Goal: Information Seeking & Learning: Learn about a topic

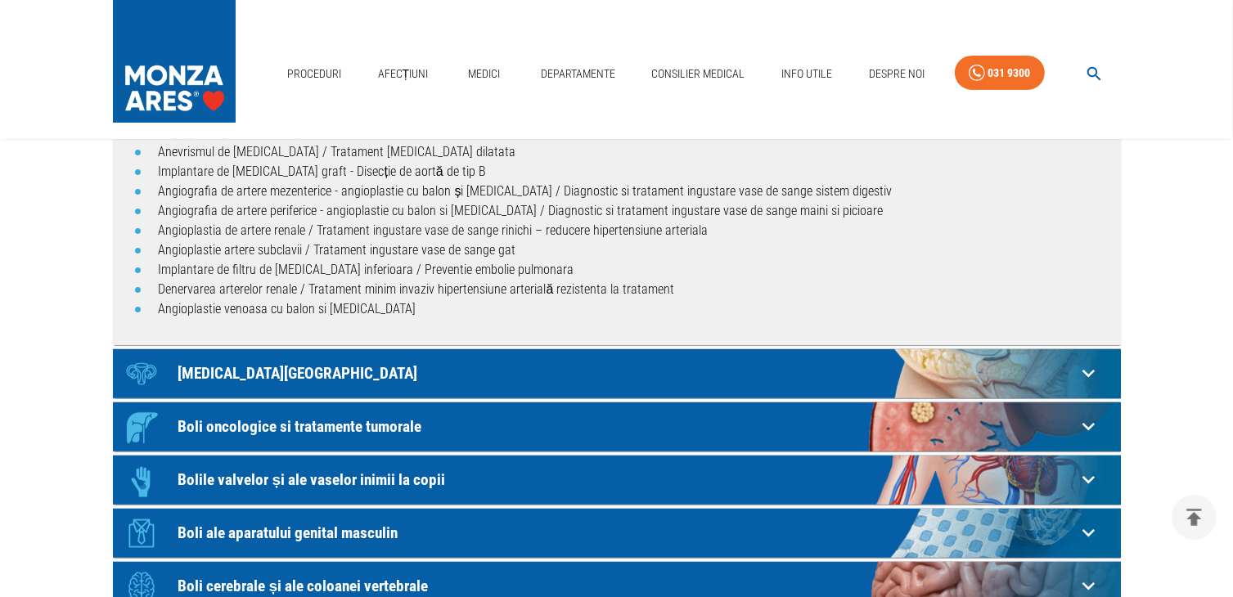
scroll to position [327, 0]
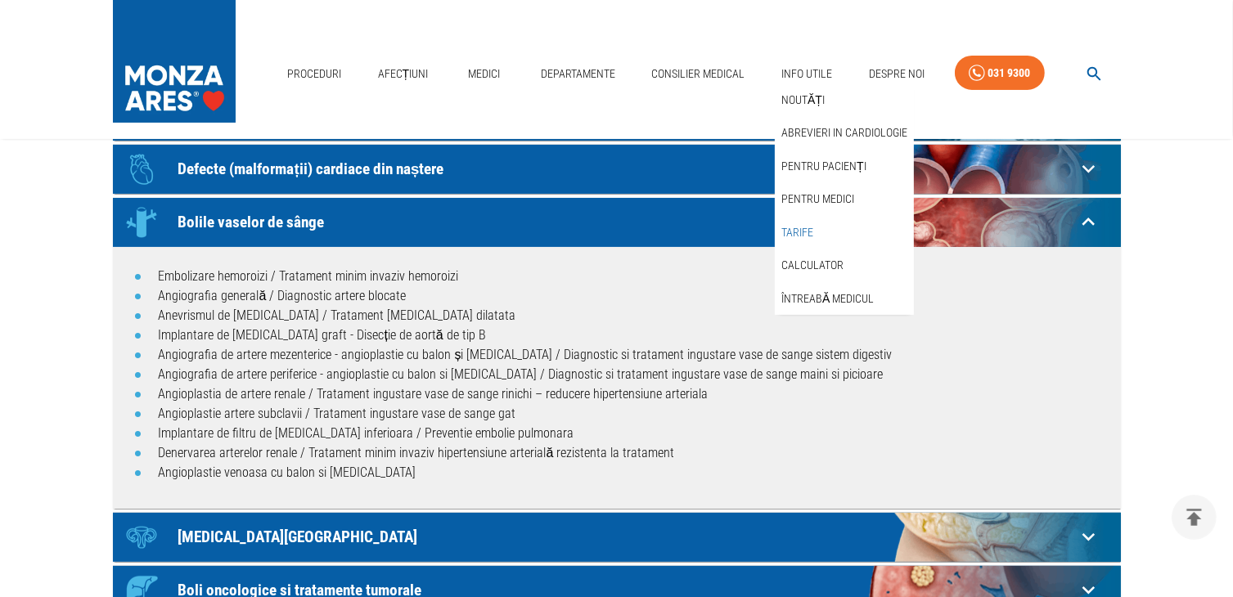
click at [792, 228] on link "Tarife" at bounding box center [797, 232] width 38 height 27
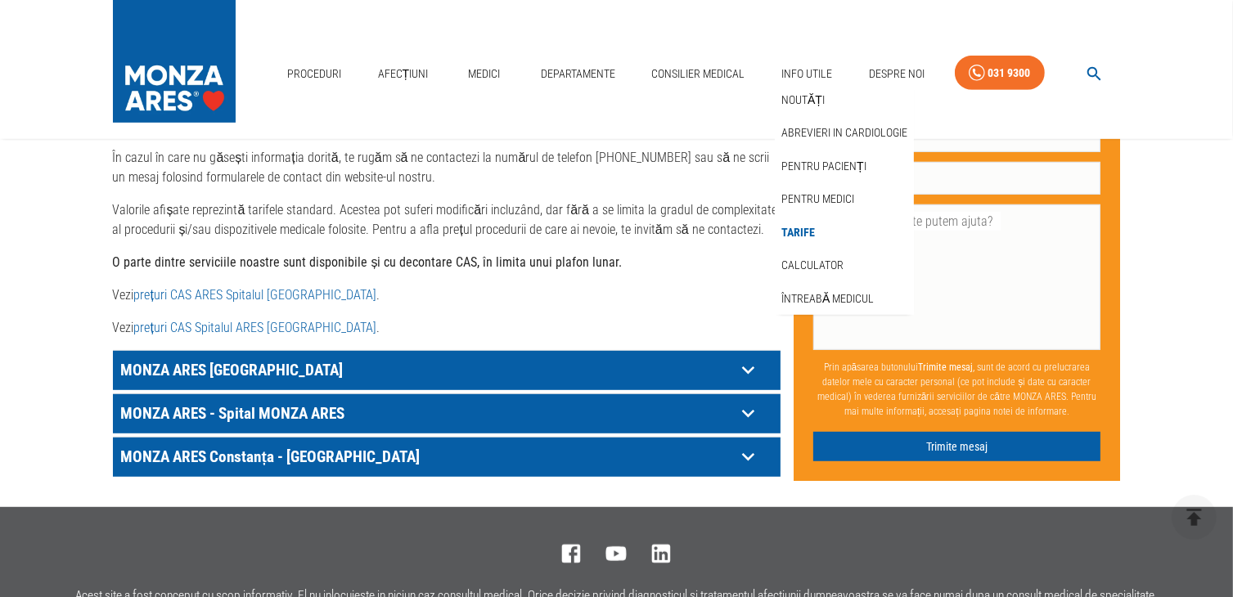
scroll to position [900, 0]
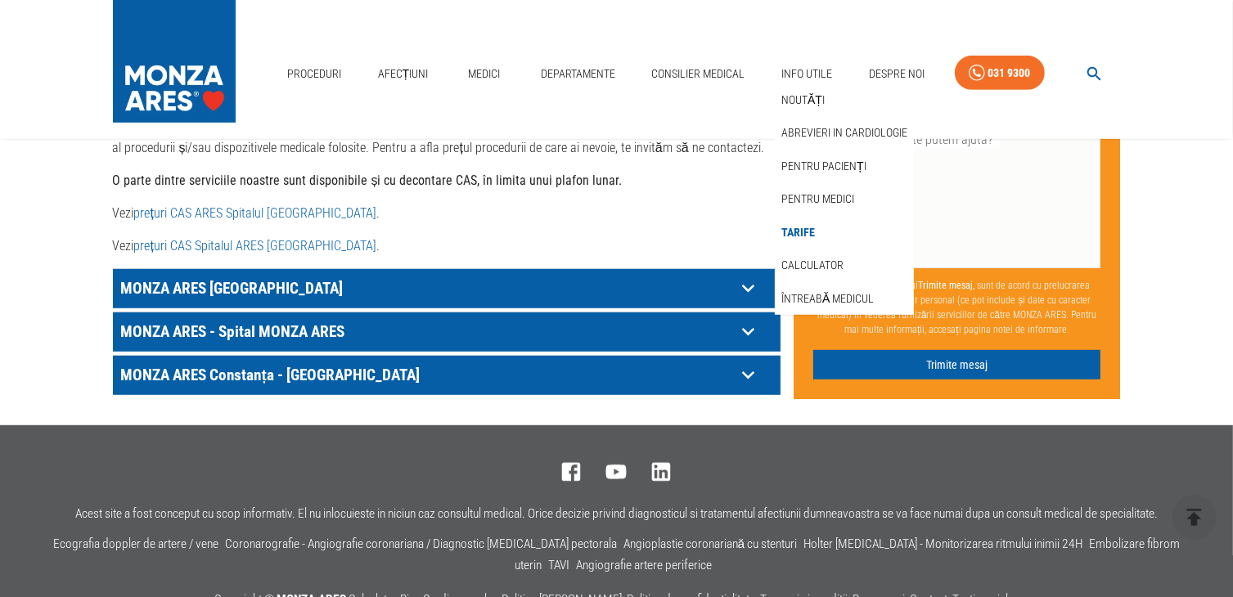
click at [746, 319] on icon at bounding box center [748, 331] width 25 height 25
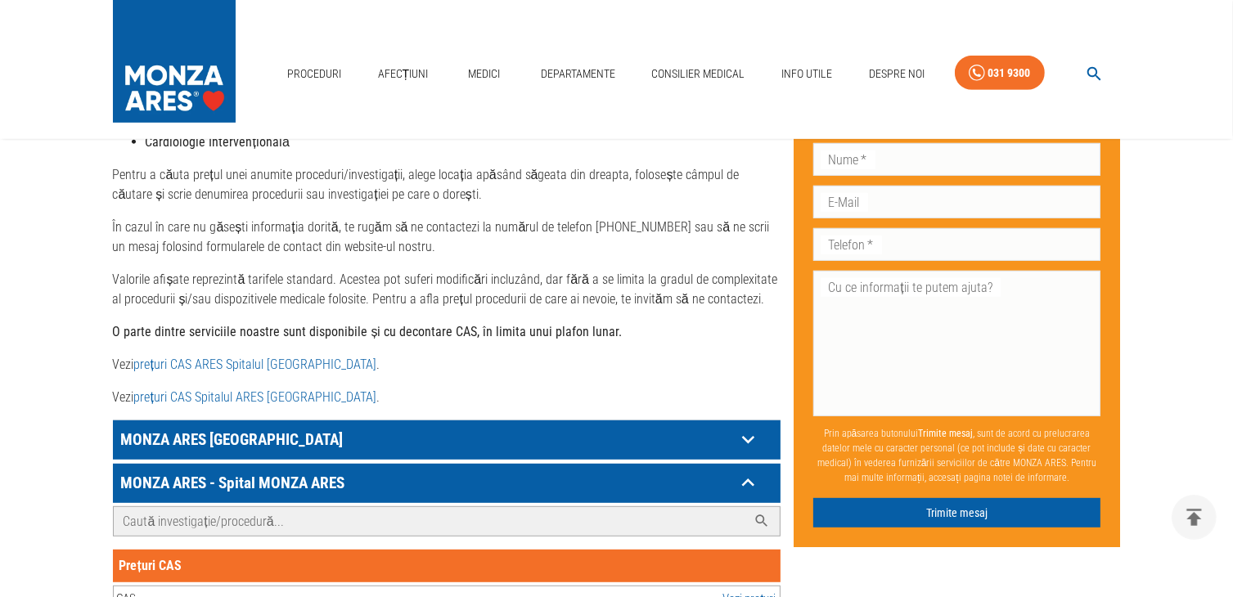
scroll to position [818, 0]
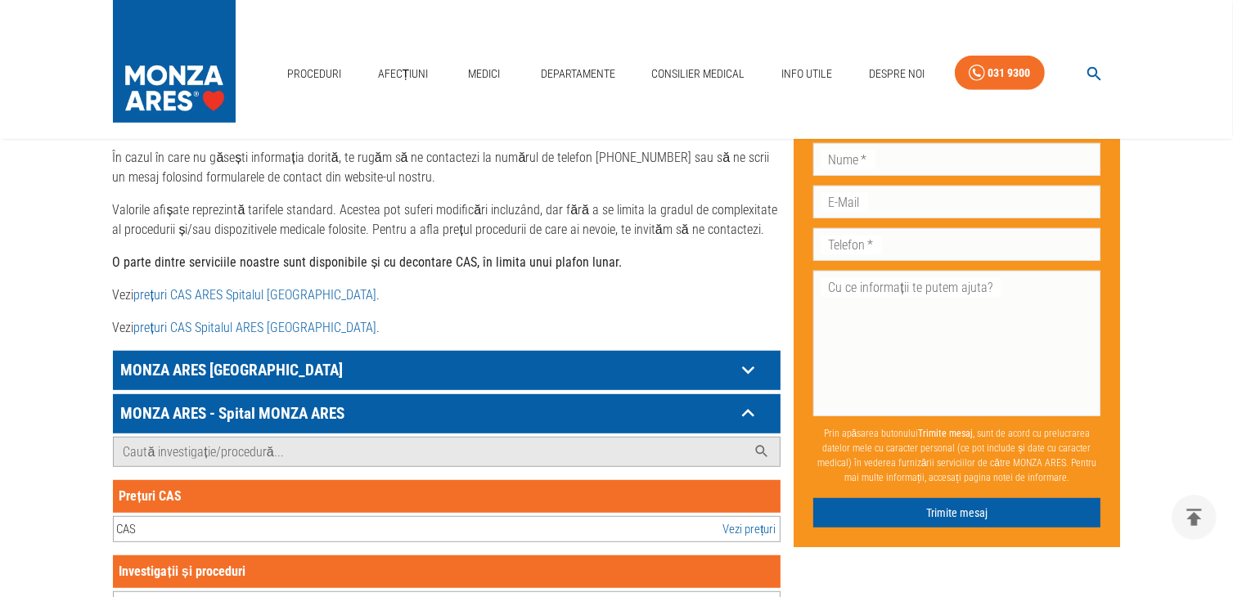
click at [740, 358] on icon at bounding box center [748, 370] width 25 height 25
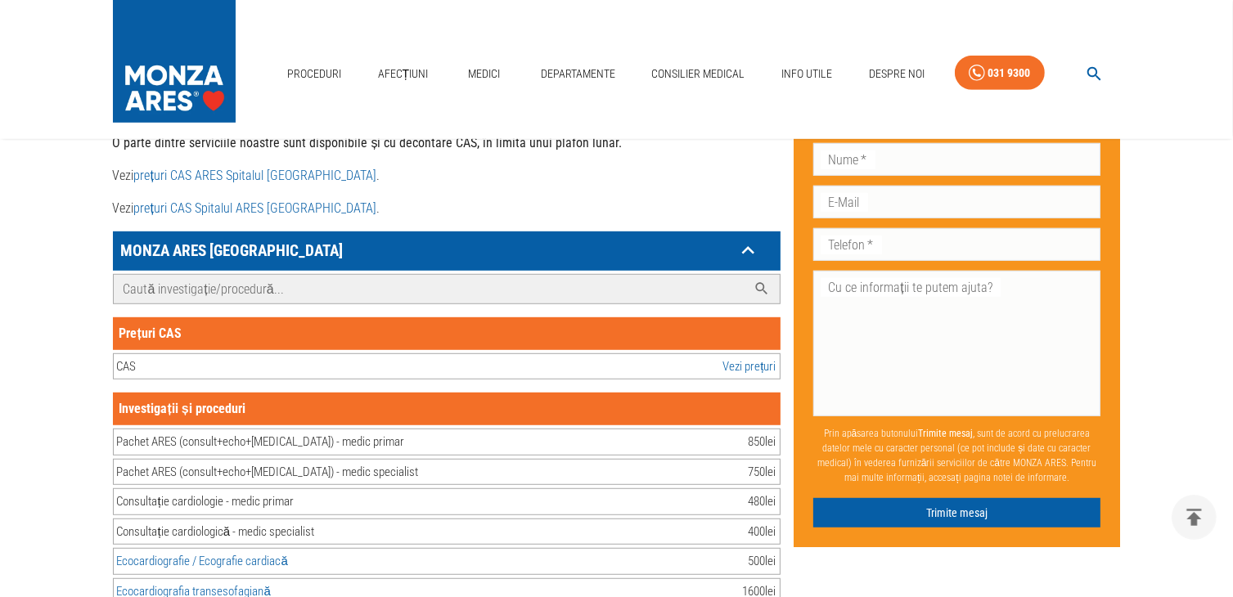
scroll to position [965, 0]
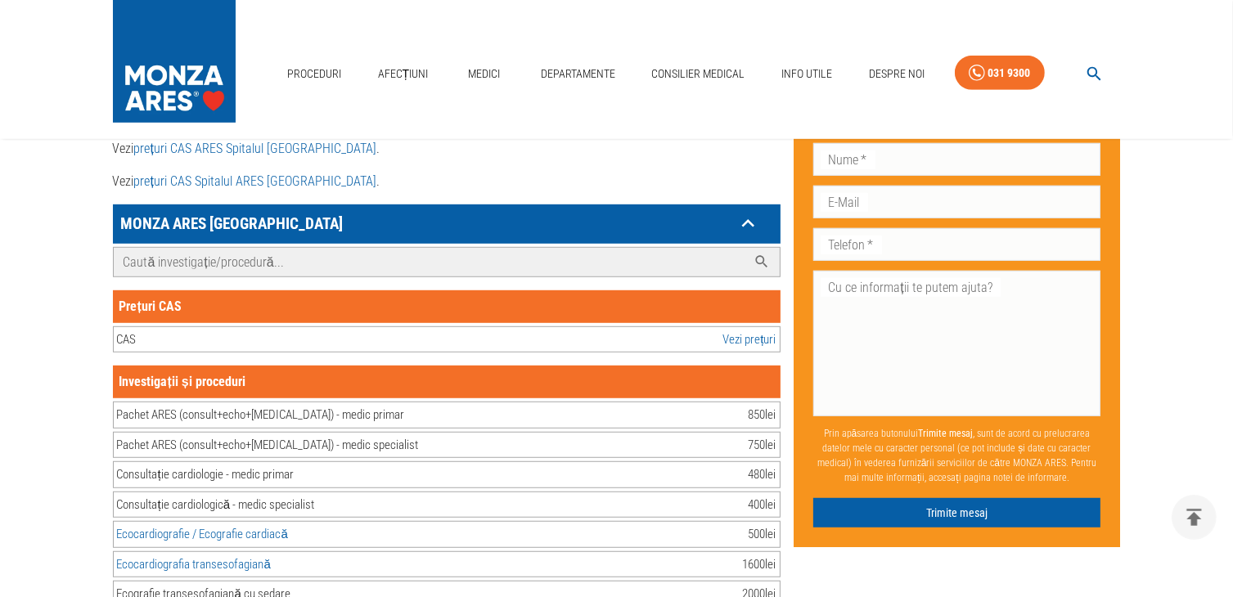
click at [379, 248] on input "Caută investigație/procedură..." at bounding box center [430, 262] width 633 height 29
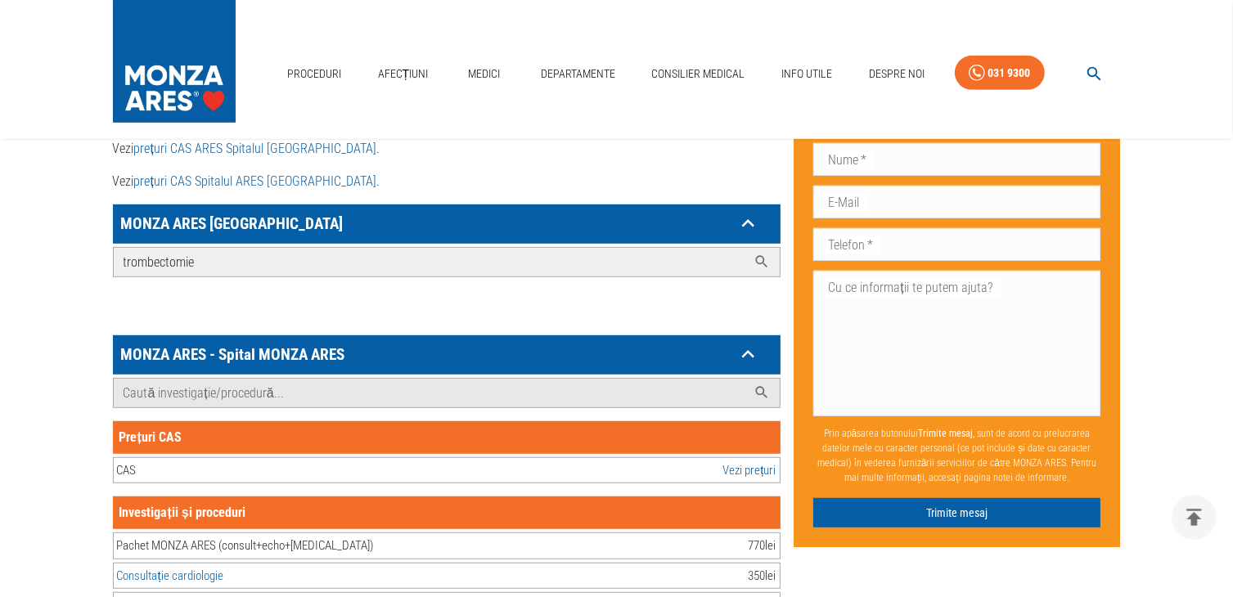
type input "trombectomie"
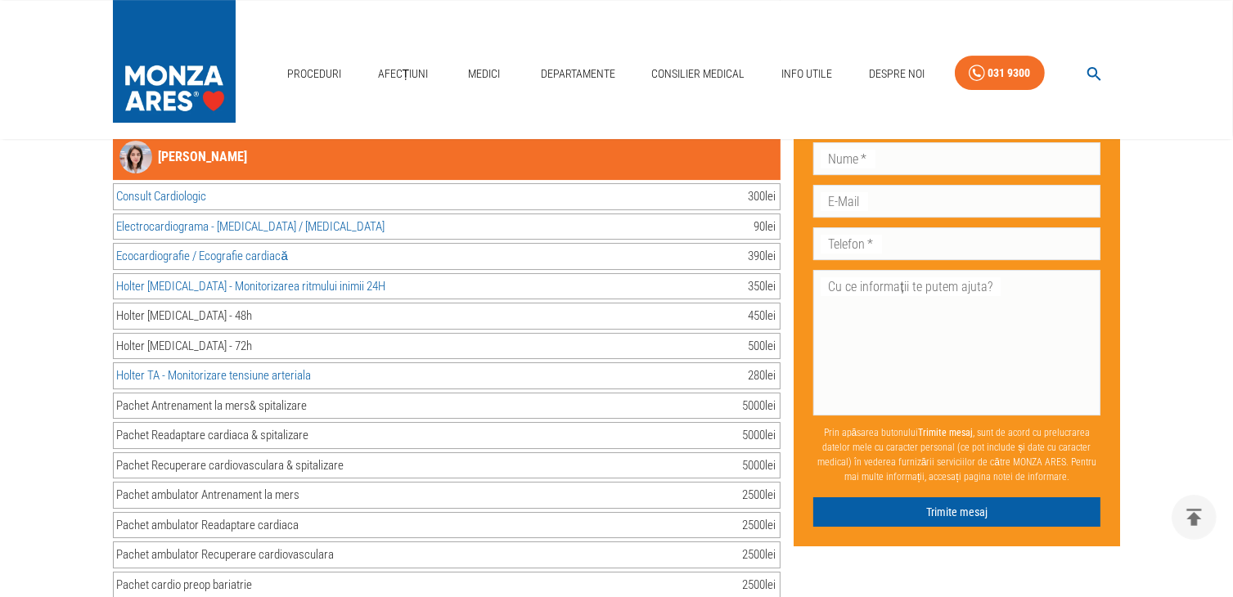
scroll to position [5301, 0]
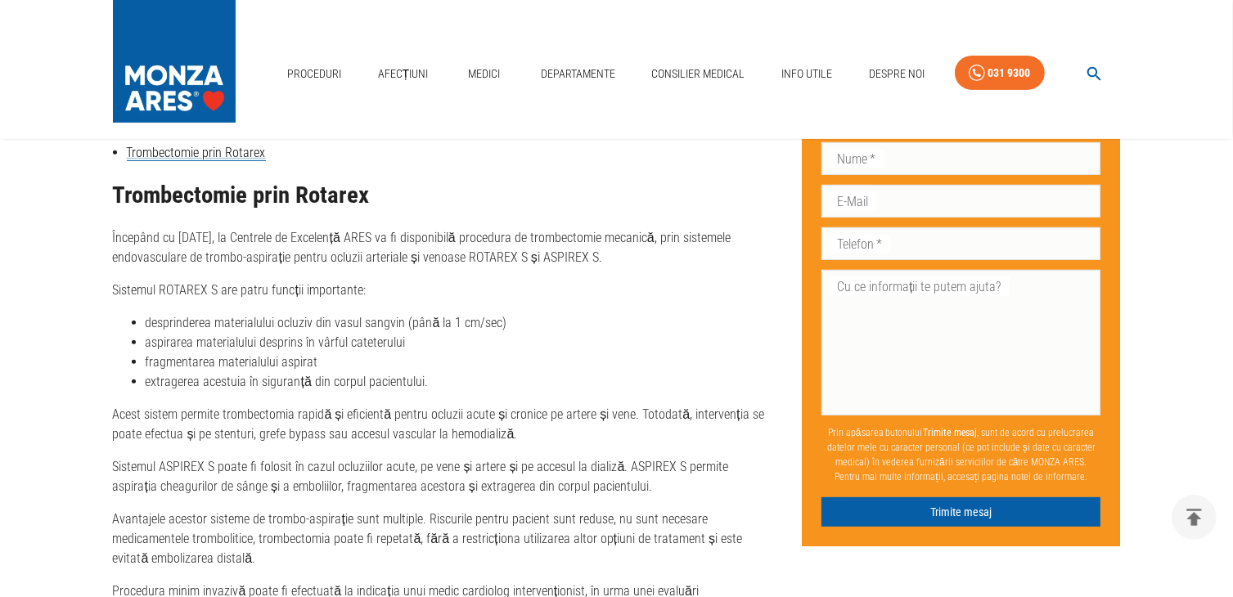
scroll to position [655, 0]
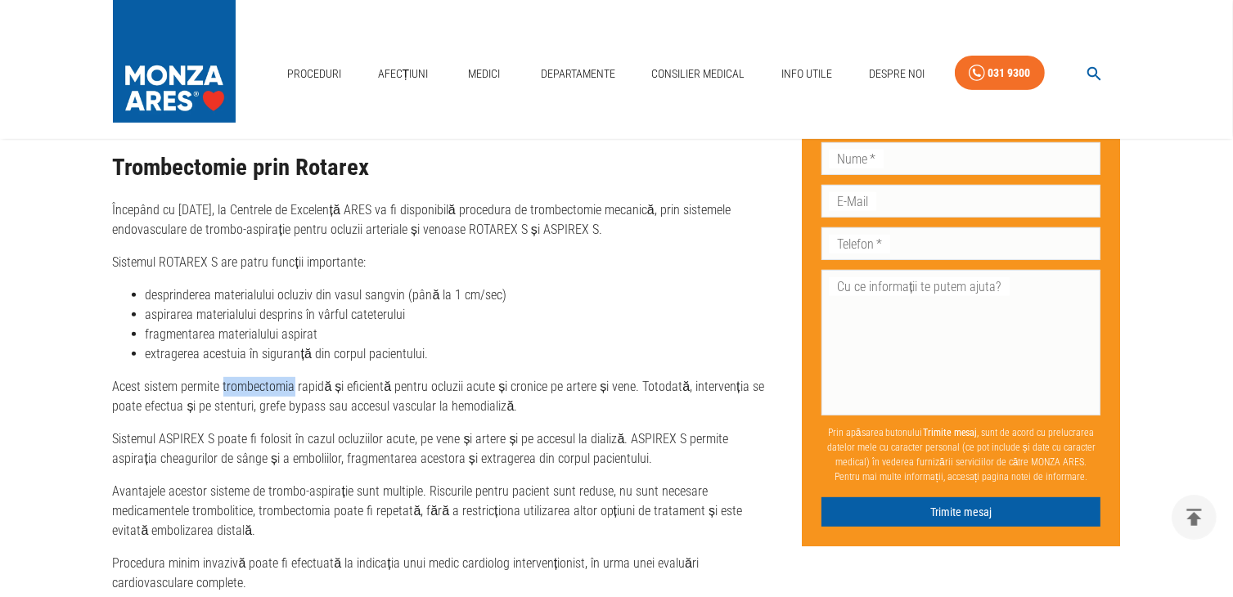
drag, startPoint x: 295, startPoint y: 387, endPoint x: 224, endPoint y: 387, distance: 70.4
click at [224, 387] on p "Acest sistem permite trombectomia rapidă și eficientă pentru ocluzii acute și c…" at bounding box center [445, 396] width 664 height 39
copy p "trombectomia"
click at [398, 372] on div "Trombectomie prin Rotarex Începând cu 21 mai, la Centrele de Excelență ARES va …" at bounding box center [445, 374] width 664 height 439
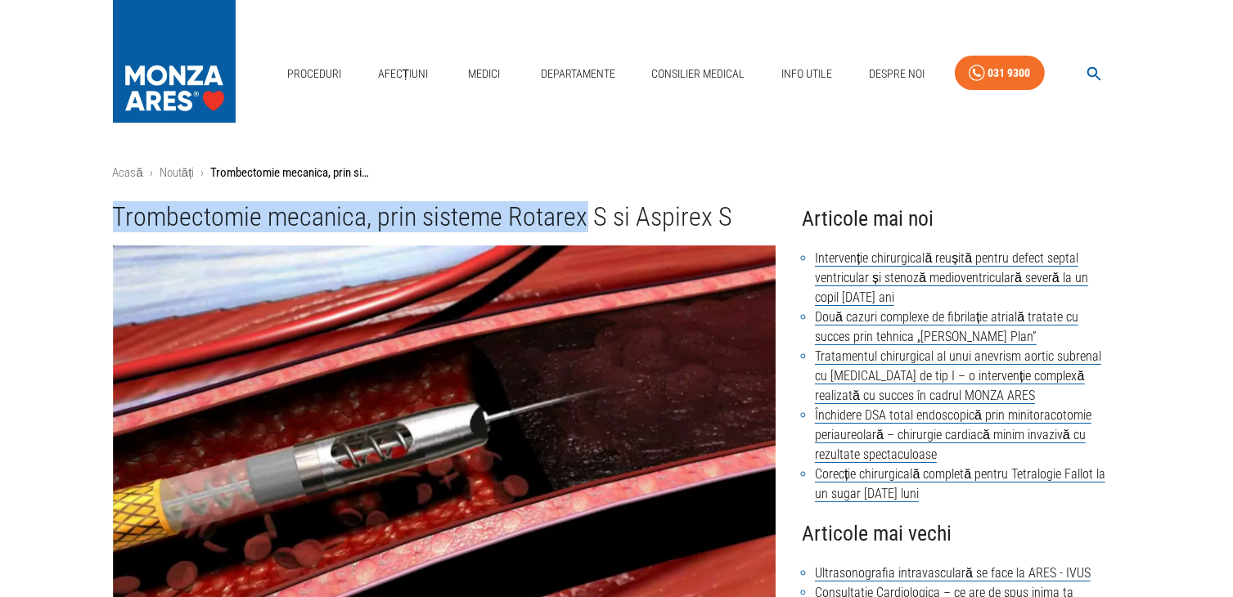
drag, startPoint x: 118, startPoint y: 220, endPoint x: 586, endPoint y: 225, distance: 468.1
click at [586, 225] on h1 "Trombectomie mecanica, prin sisteme Rotarex S si Aspirex S" at bounding box center [445, 217] width 664 height 30
copy h1 "Trombectomie mecanica, prin sisteme Rotarex"
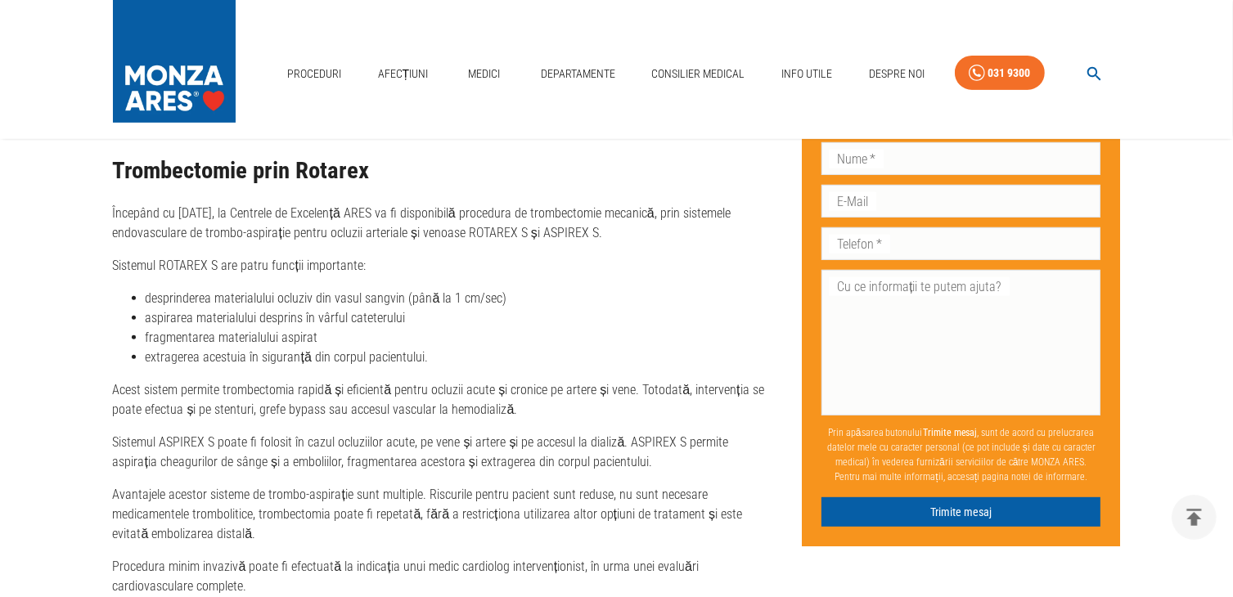
scroll to position [655, 0]
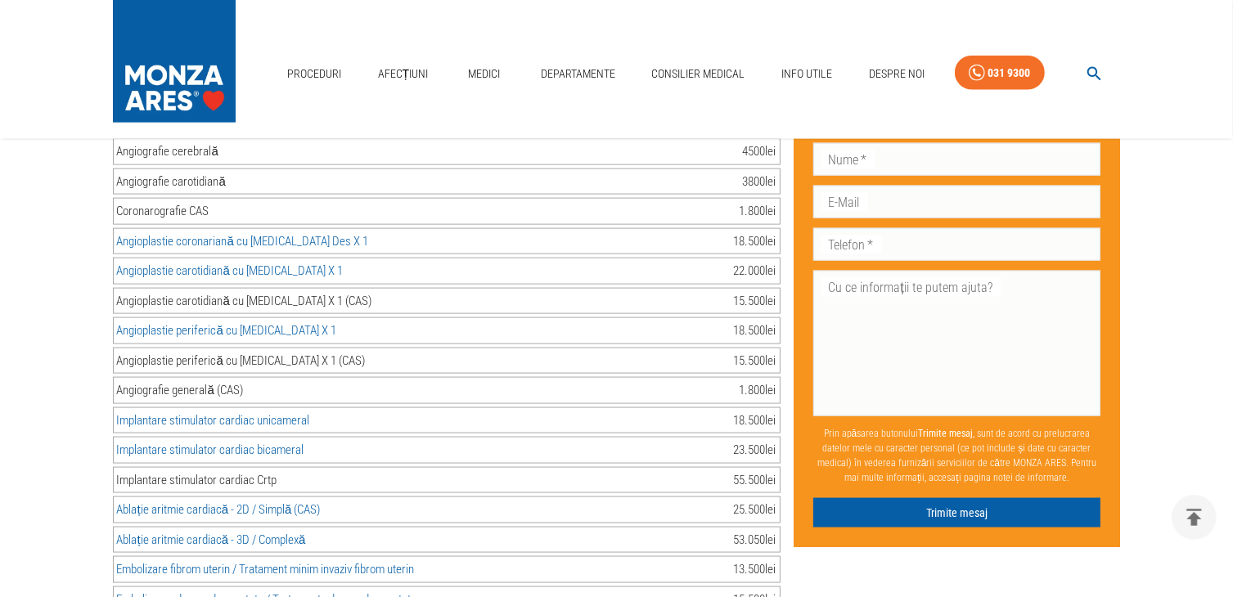
scroll to position [2110, 0]
